Goal: Complete application form

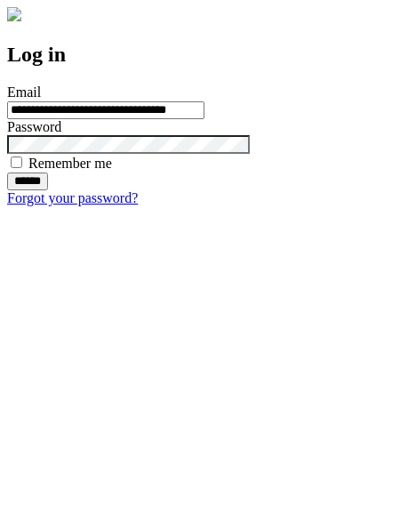
type input "**********"
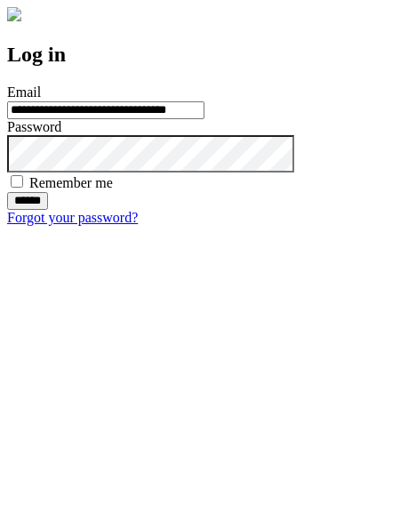
click at [48, 210] on input "******" at bounding box center [27, 201] width 41 height 18
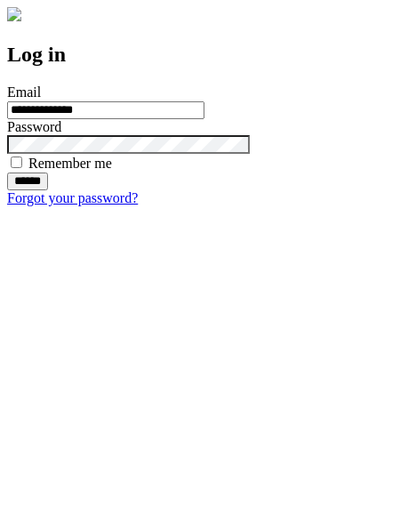
click at [48, 190] on input "******" at bounding box center [27, 182] width 41 height 18
